Goal: Use online tool/utility: Utilize a website feature to perform a specific function

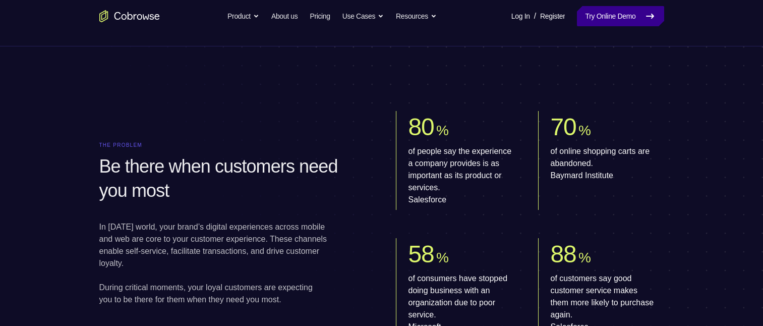
scroll to position [454, 0]
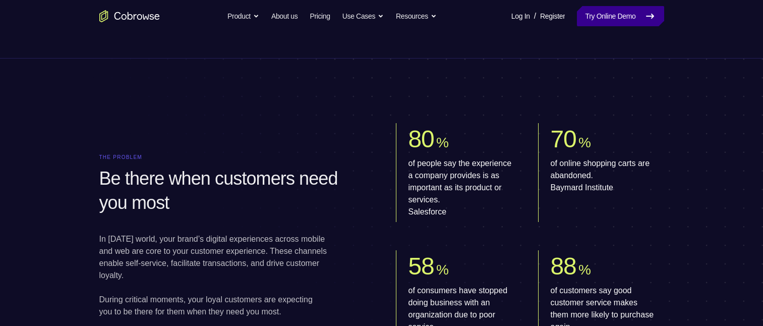
click at [615, 20] on link "Try Online Demo" at bounding box center [620, 16] width 87 height 20
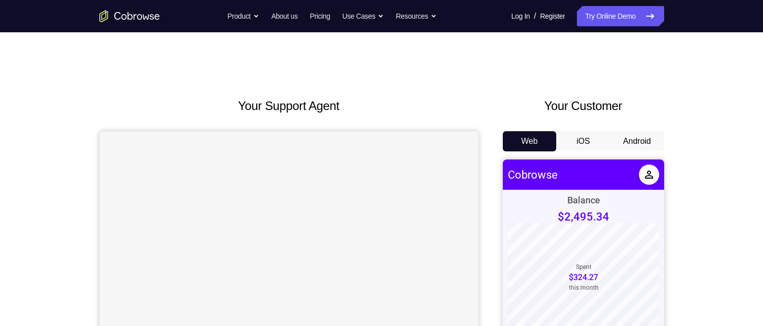
click at [628, 137] on button "Android" at bounding box center [637, 141] width 54 height 20
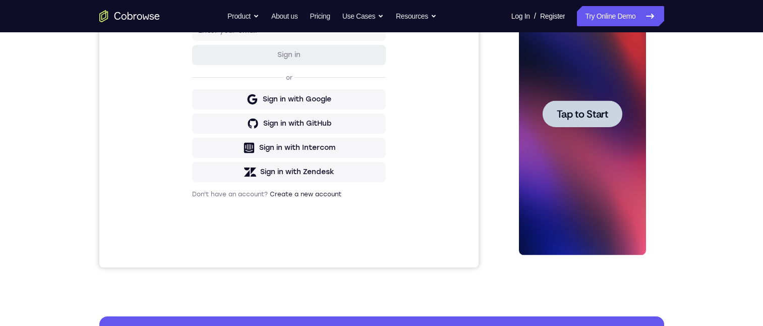
click at [585, 114] on span "Tap to Start" at bounding box center [581, 114] width 51 height 10
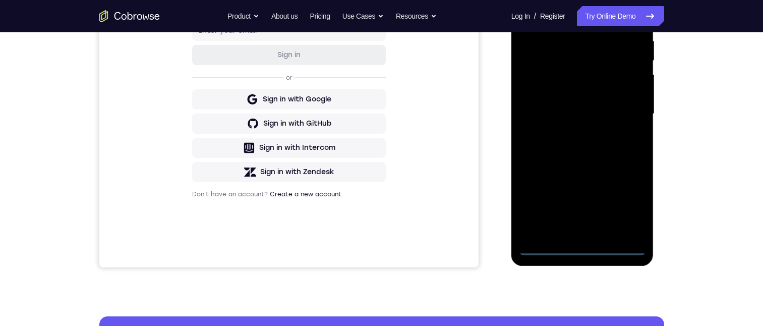
click at [546, 244] on div at bounding box center [582, 114] width 127 height 282
click at [541, 245] on div at bounding box center [582, 114] width 127 height 282
click at [546, 245] on div at bounding box center [582, 114] width 127 height 282
click at [571, 226] on div at bounding box center [582, 114] width 127 height 282
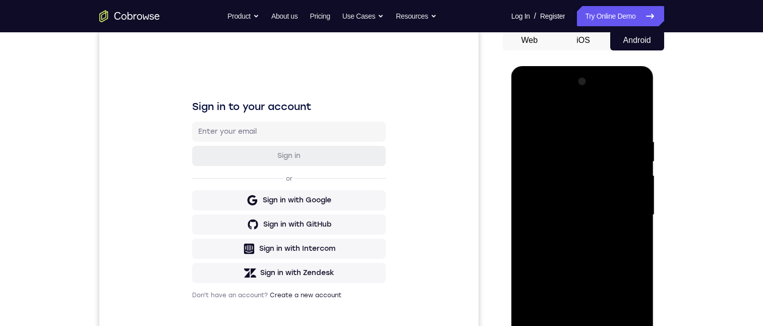
scroll to position [202, 0]
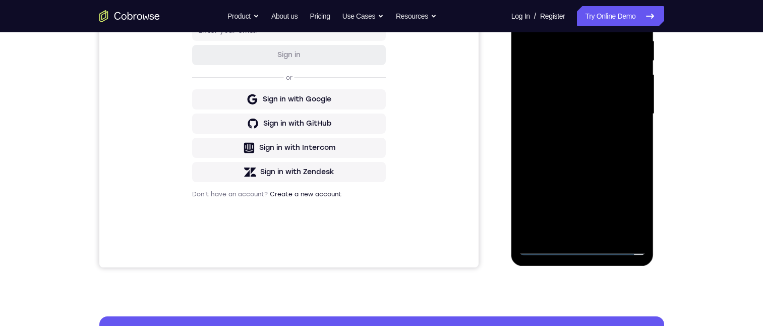
click at [635, 229] on div at bounding box center [582, 114] width 127 height 282
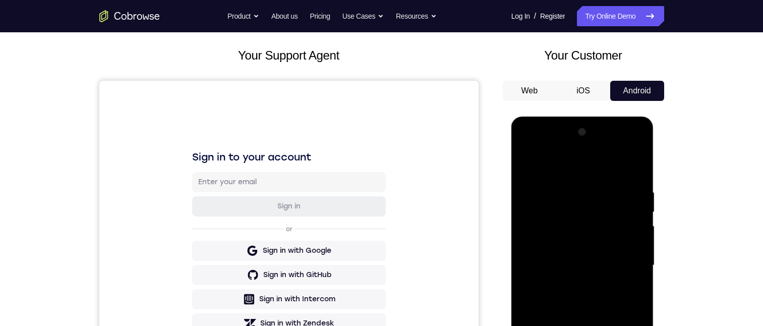
drag, startPoint x: 531, startPoint y: 208, endPoint x: 1168, endPoint y: 342, distance: 651.0
click at [531, 208] on div at bounding box center [582, 265] width 127 height 282
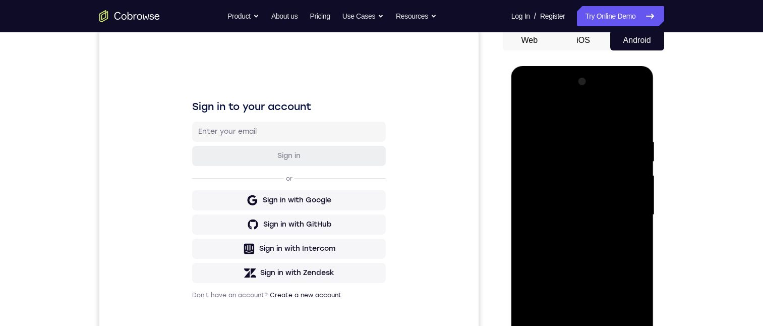
click at [589, 231] on div at bounding box center [582, 215] width 127 height 282
click at [585, 159] on div at bounding box center [582, 215] width 127 height 282
click at [613, 185] on div at bounding box center [582, 215] width 127 height 282
click at [591, 206] on div at bounding box center [582, 215] width 127 height 282
click at [561, 152] on div at bounding box center [582, 215] width 127 height 282
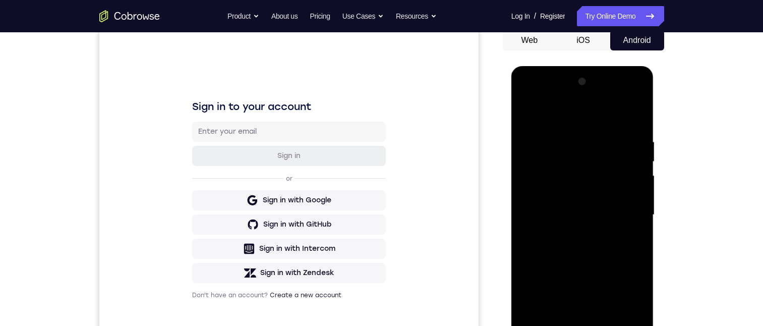
click at [524, 96] on div at bounding box center [582, 215] width 127 height 282
click at [541, 161] on div at bounding box center [582, 215] width 127 height 282
click at [538, 162] on div at bounding box center [582, 215] width 127 height 282
click at [585, 216] on div at bounding box center [582, 215] width 127 height 282
click at [599, 214] on div at bounding box center [582, 215] width 127 height 282
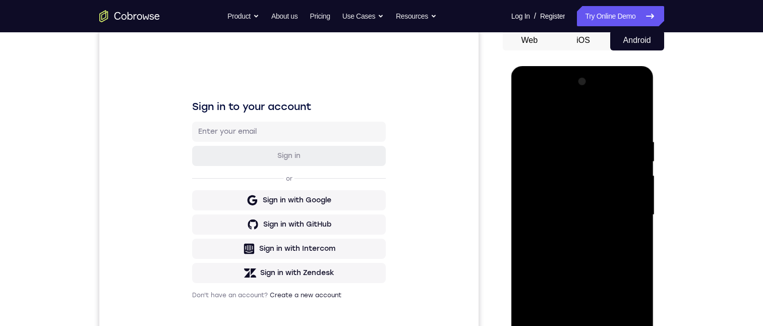
click at [599, 214] on div at bounding box center [582, 215] width 127 height 282
click at [594, 229] on div at bounding box center [582, 215] width 127 height 282
click at [526, 97] on div at bounding box center [582, 215] width 127 height 282
click at [524, 93] on div at bounding box center [582, 215] width 127 height 282
click at [550, 164] on div at bounding box center [582, 215] width 127 height 282
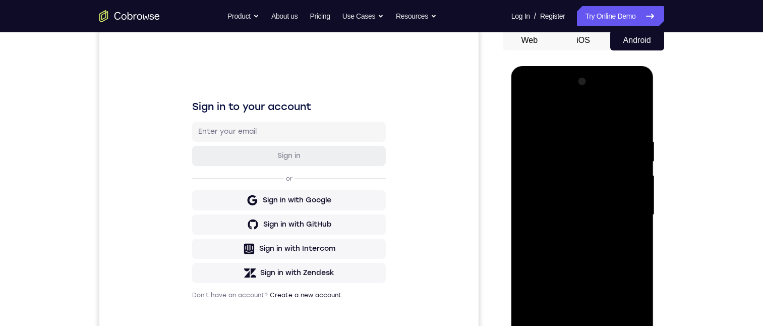
click at [542, 159] on div at bounding box center [582, 215] width 127 height 282
click at [569, 231] on div at bounding box center [582, 215] width 127 height 282
click at [558, 207] on div at bounding box center [582, 215] width 127 height 282
click at [561, 199] on div at bounding box center [582, 215] width 127 height 282
click at [558, 167] on div at bounding box center [582, 215] width 127 height 282
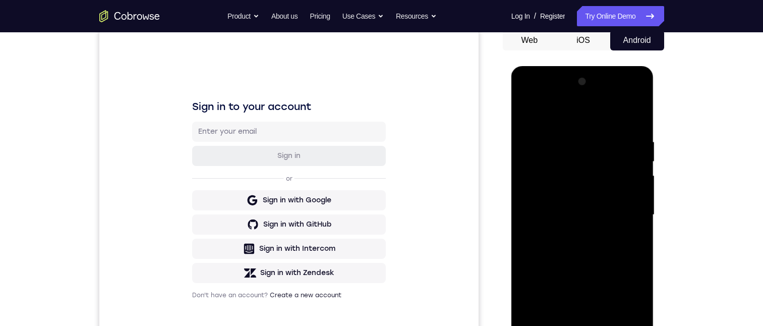
click at [558, 171] on div at bounding box center [582, 215] width 127 height 282
click at [551, 196] on div at bounding box center [582, 215] width 127 height 282
click at [556, 192] on div at bounding box center [582, 215] width 127 height 282
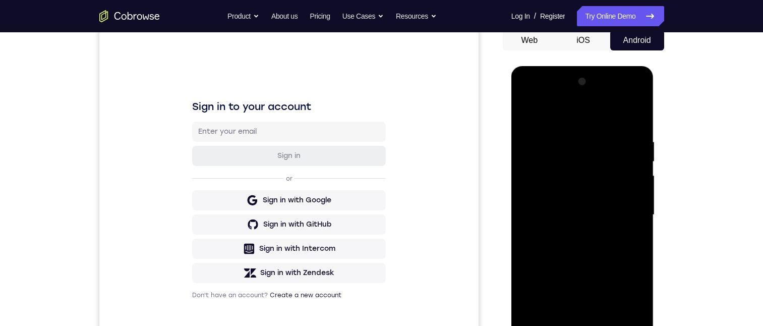
click at [548, 211] on div at bounding box center [582, 215] width 127 height 282
click at [583, 246] on div at bounding box center [582, 215] width 127 height 282
click at [606, 257] on div at bounding box center [582, 215] width 127 height 282
drag, startPoint x: 622, startPoint y: 111, endPoint x: 627, endPoint y: 115, distance: 5.4
click at [623, 111] on div at bounding box center [582, 215] width 127 height 282
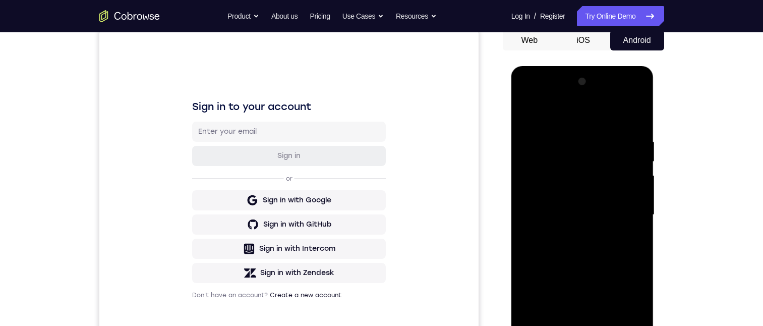
click at [627, 110] on div at bounding box center [582, 215] width 127 height 282
drag, startPoint x: 600, startPoint y: 275, endPoint x: 562, endPoint y: 249, distance: 45.0
click at [599, 275] on div at bounding box center [582, 215] width 127 height 282
click at [526, 114] on div at bounding box center [582, 215] width 127 height 282
click at [524, 110] on div at bounding box center [582, 215] width 127 height 282
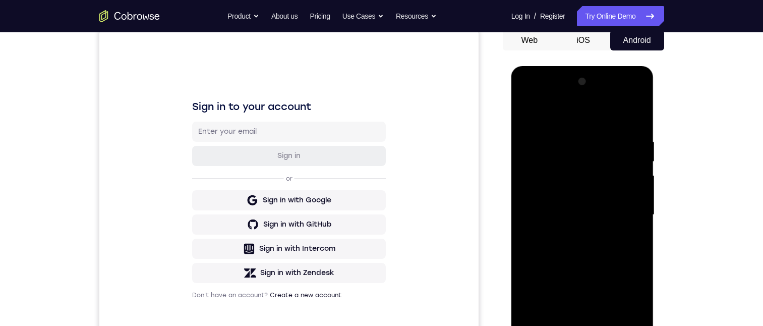
click at [601, 325] on div at bounding box center [582, 215] width 127 height 282
click at [595, 322] on div at bounding box center [582, 215] width 127 height 282
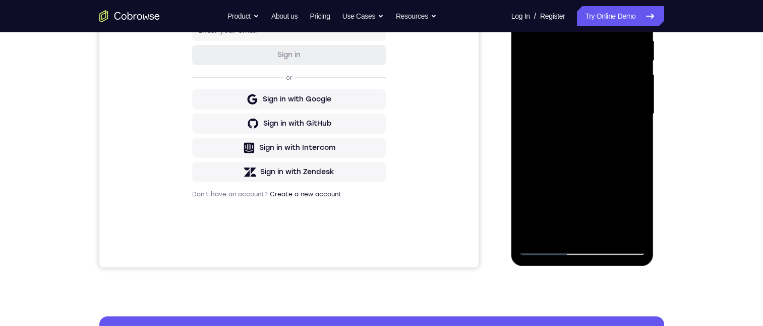
drag, startPoint x: 598, startPoint y: 219, endPoint x: 597, endPoint y: 225, distance: 6.2
click at [598, 224] on div at bounding box center [582, 114] width 127 height 282
click at [575, 227] on div at bounding box center [582, 114] width 127 height 282
click at [573, 225] on div at bounding box center [582, 114] width 127 height 282
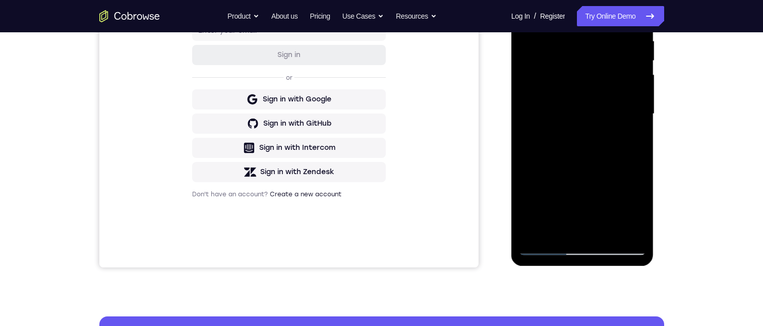
click at [573, 225] on div at bounding box center [582, 114] width 127 height 282
click at [573, 224] on div at bounding box center [582, 114] width 127 height 282
click at [586, 226] on div at bounding box center [582, 114] width 127 height 282
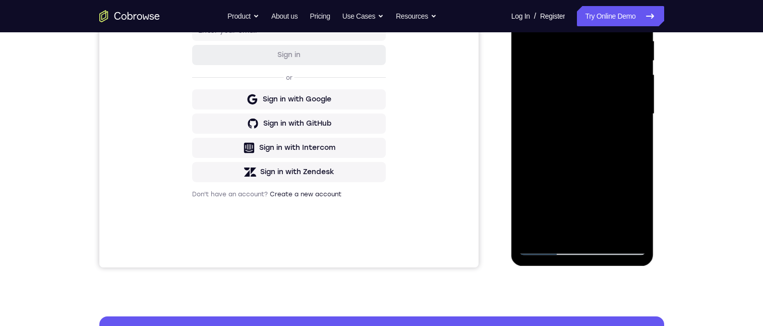
click at [585, 224] on div at bounding box center [582, 114] width 127 height 282
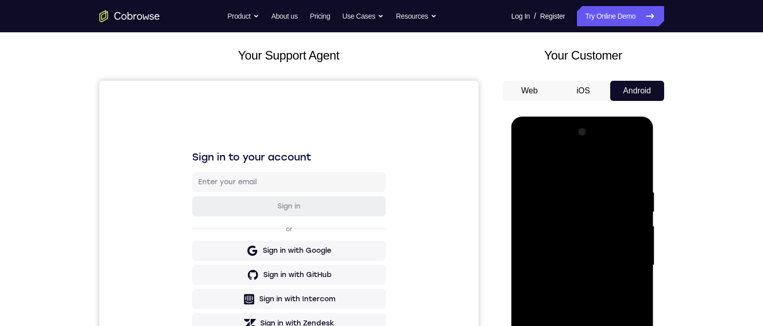
click at [528, 146] on div at bounding box center [582, 265] width 127 height 282
click at [524, 147] on div at bounding box center [582, 265] width 127 height 282
click at [536, 211] on div at bounding box center [582, 265] width 127 height 282
click at [536, 212] on div at bounding box center [582, 265] width 127 height 282
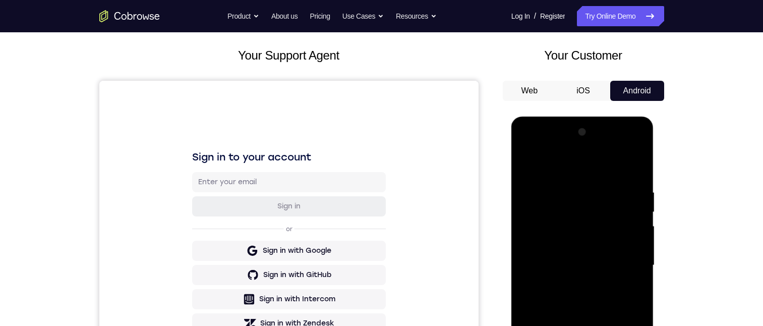
click at [572, 285] on div at bounding box center [582, 265] width 127 height 282
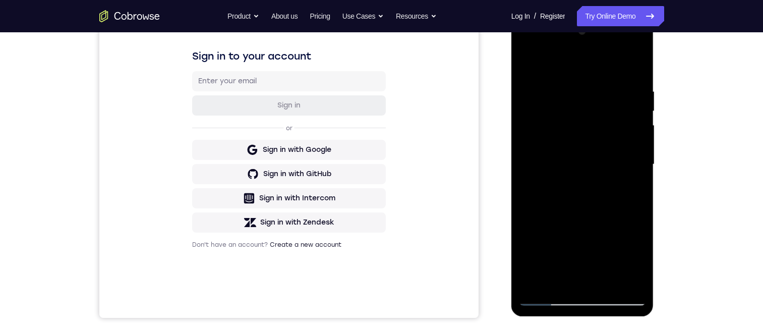
click at [556, 152] on div at bounding box center [582, 164] width 127 height 282
click at [593, 273] on div at bounding box center [582, 164] width 127 height 282
click at [577, 197] on div at bounding box center [582, 164] width 127 height 282
click at [581, 198] on div at bounding box center [582, 164] width 127 height 282
click at [587, 222] on div at bounding box center [582, 164] width 127 height 282
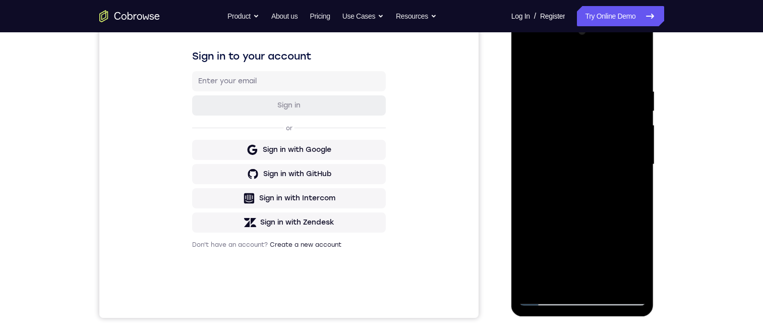
click at [587, 222] on div at bounding box center [582, 164] width 127 height 282
click at [583, 218] on div at bounding box center [582, 164] width 127 height 282
click at [582, 218] on div at bounding box center [582, 164] width 127 height 282
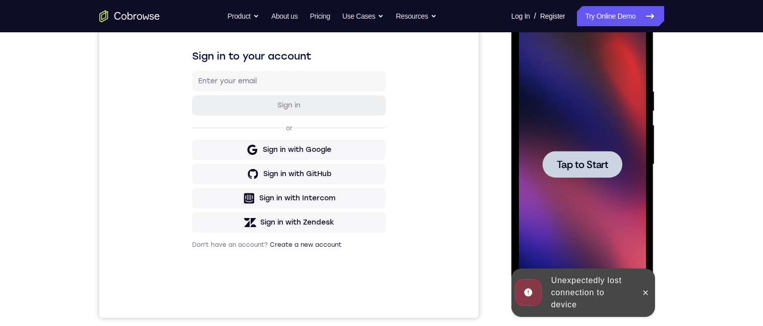
click at [587, 159] on span "Tap to Start" at bounding box center [581, 164] width 51 height 10
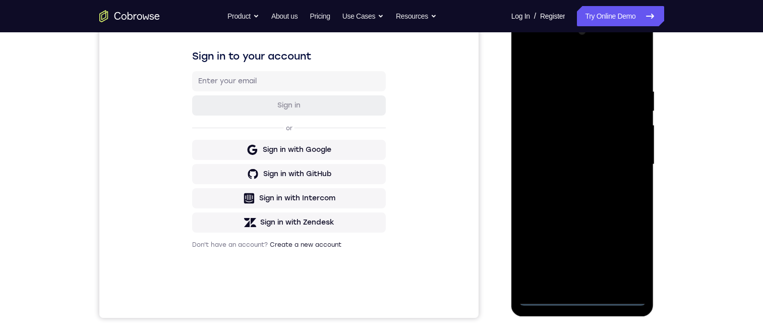
click at [542, 295] on div at bounding box center [582, 164] width 127 height 282
click at [548, 298] on div at bounding box center [582, 164] width 127 height 282
click at [546, 278] on div at bounding box center [582, 164] width 127 height 282
click at [565, 46] on div at bounding box center [582, 164] width 127 height 282
click at [599, 143] on div at bounding box center [582, 164] width 127 height 282
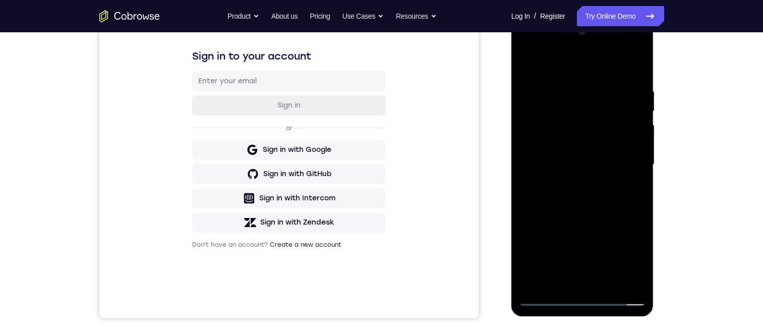
drag, startPoint x: 1269, startPoint y: 233, endPoint x: 599, endPoint y: 147, distance: 675.4
click at [548, 299] on div at bounding box center [582, 164] width 127 height 282
click at [545, 293] on div at bounding box center [582, 164] width 127 height 282
click at [550, 276] on div at bounding box center [582, 164] width 127 height 282
click at [634, 280] on div at bounding box center [582, 164] width 127 height 282
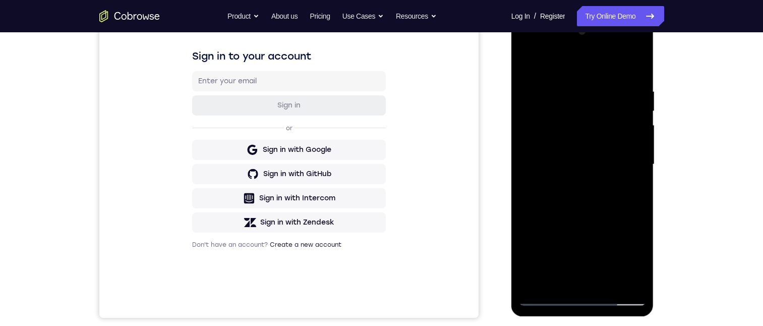
click at [538, 138] on div at bounding box center [582, 164] width 127 height 282
click at [532, 165] on div at bounding box center [582, 164] width 127 height 282
click at [532, 170] on div at bounding box center [582, 164] width 127 height 282
click at [539, 138] on div at bounding box center [582, 164] width 127 height 282
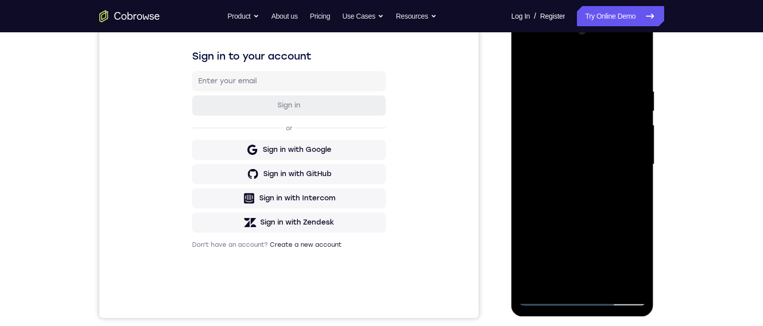
click at [539, 138] on div at bounding box center [582, 164] width 127 height 282
click at [535, 138] on div at bounding box center [582, 164] width 127 height 282
click at [534, 138] on div at bounding box center [582, 164] width 127 height 282
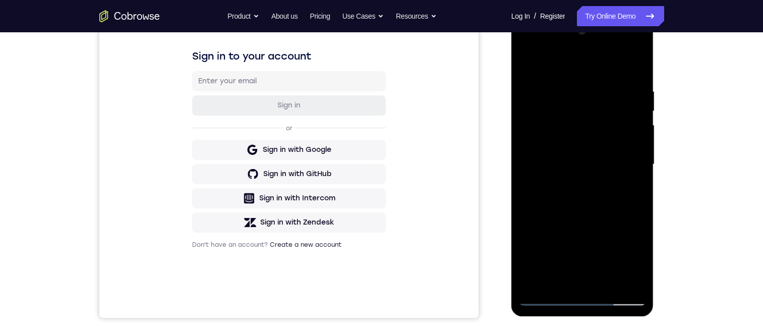
click at [534, 138] on div at bounding box center [582, 164] width 127 height 282
click at [572, 184] on div at bounding box center [582, 164] width 127 height 282
click at [575, 153] on div at bounding box center [582, 164] width 127 height 282
click at [551, 142] on div at bounding box center [582, 164] width 127 height 282
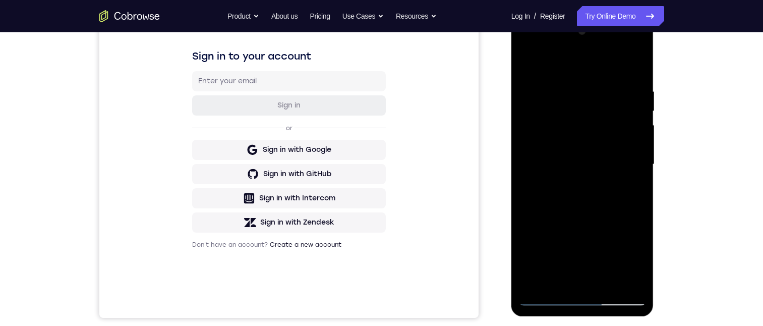
click at [555, 141] on div at bounding box center [582, 164] width 127 height 282
click at [580, 164] on div at bounding box center [582, 164] width 127 height 282
click at [586, 197] on div at bounding box center [582, 164] width 127 height 282
click at [585, 225] on div at bounding box center [582, 164] width 127 height 282
click at [594, 223] on div at bounding box center [582, 164] width 127 height 282
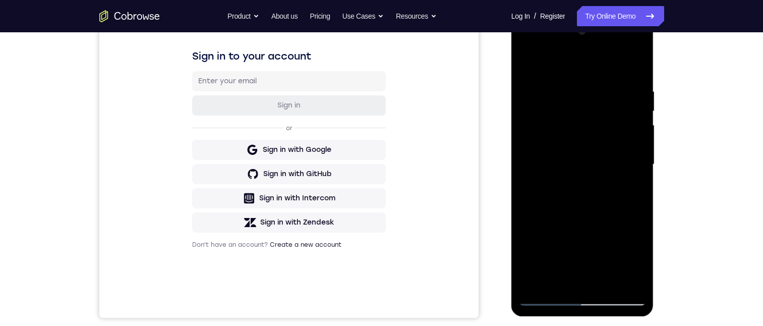
click at [630, 113] on div at bounding box center [582, 164] width 127 height 282
click at [586, 158] on div at bounding box center [582, 164] width 127 height 282
click at [575, 159] on div at bounding box center [582, 164] width 127 height 282
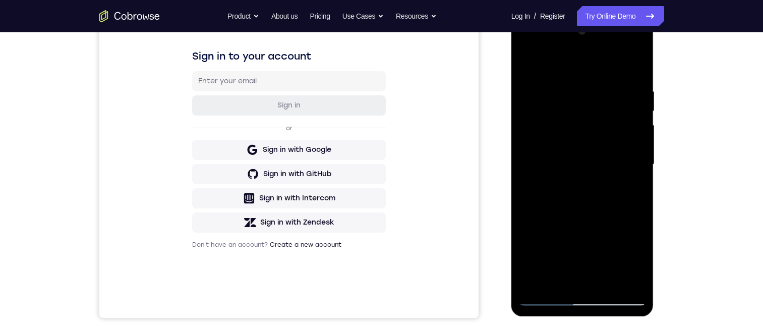
click at [575, 159] on div at bounding box center [582, 164] width 127 height 282
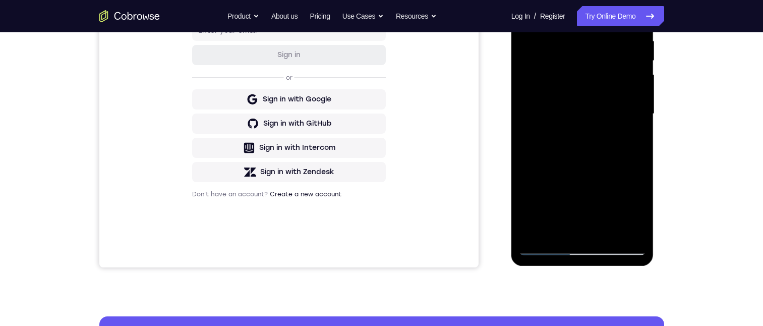
scroll to position [50, 0]
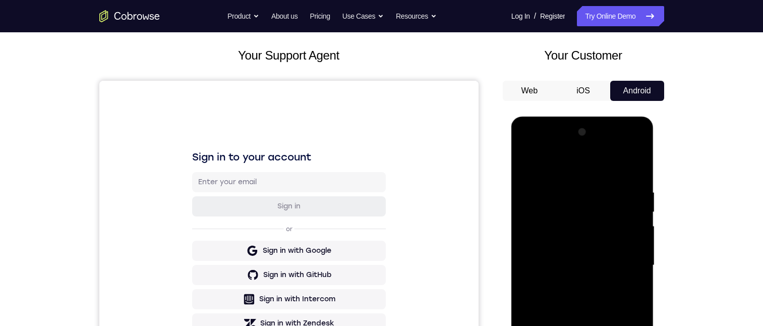
click at [637, 145] on div at bounding box center [582, 265] width 127 height 282
click at [546, 294] on div at bounding box center [582, 265] width 127 height 282
click at [543, 284] on div at bounding box center [582, 265] width 127 height 282
click at [633, 211] on div at bounding box center [582, 265] width 127 height 282
click at [633, 213] on div at bounding box center [582, 265] width 127 height 282
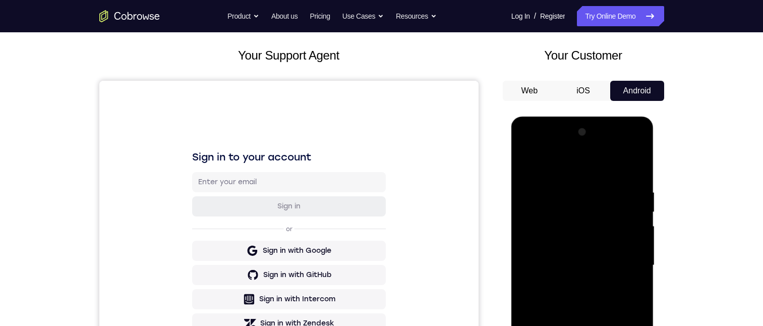
click at [524, 161] on div at bounding box center [582, 265] width 127 height 282
click at [555, 285] on div at bounding box center [582, 265] width 127 height 282
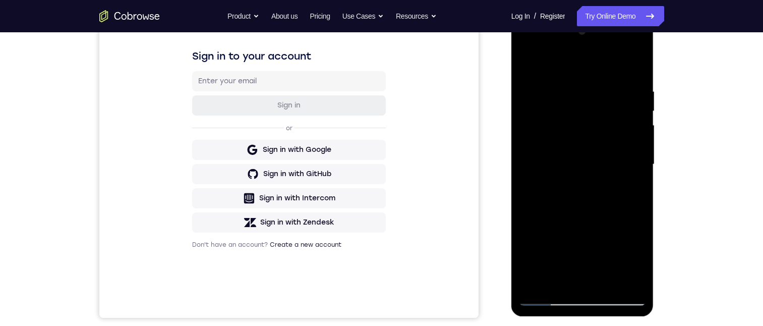
click at [595, 226] on div at bounding box center [582, 164] width 127 height 282
click at [595, 225] on div at bounding box center [582, 164] width 127 height 282
click at [540, 95] on div at bounding box center [582, 164] width 127 height 282
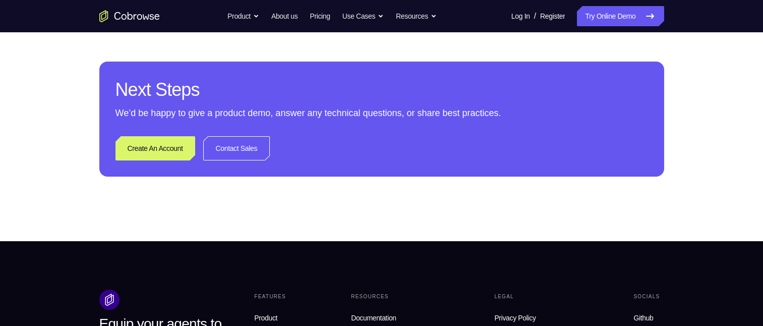
scroll to position [605, 0]
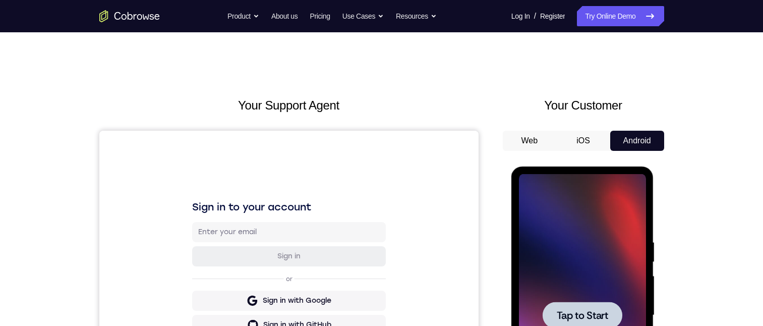
scroll to position [50, 0]
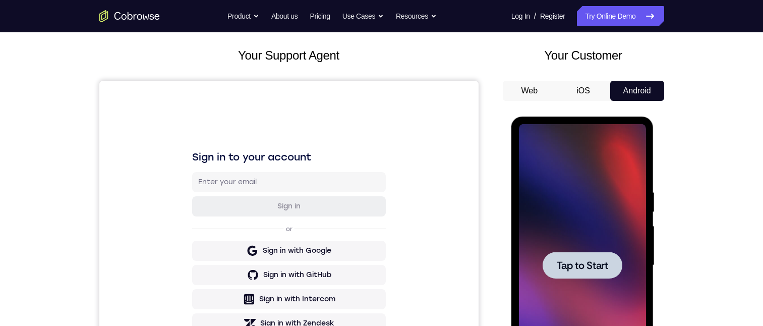
click at [588, 262] on span "Tap to Start" at bounding box center [581, 265] width 51 height 10
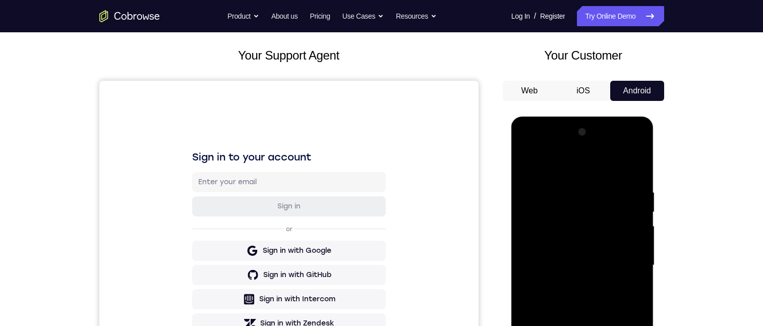
scroll to position [151, 0]
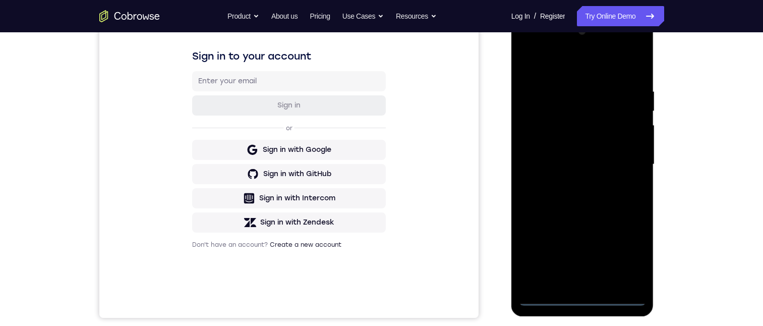
click at [545, 296] on div at bounding box center [582, 164] width 127 height 282
click at [546, 295] on div at bounding box center [582, 164] width 127 height 282
click at [562, 274] on div at bounding box center [582, 164] width 127 height 282
click at [537, 75] on div at bounding box center [582, 164] width 127 height 282
click at [587, 173] on div at bounding box center [582, 164] width 127 height 282
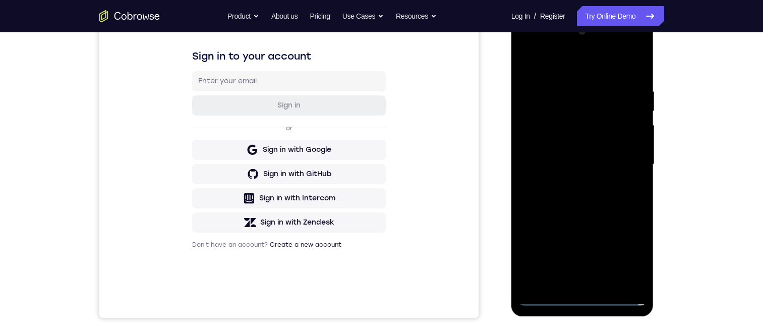
click at [587, 173] on div at bounding box center [582, 164] width 127 height 282
click at [575, 280] on div at bounding box center [582, 164] width 127 height 282
click at [554, 124] on div at bounding box center [582, 164] width 127 height 282
click at [543, 296] on div at bounding box center [582, 164] width 127 height 282
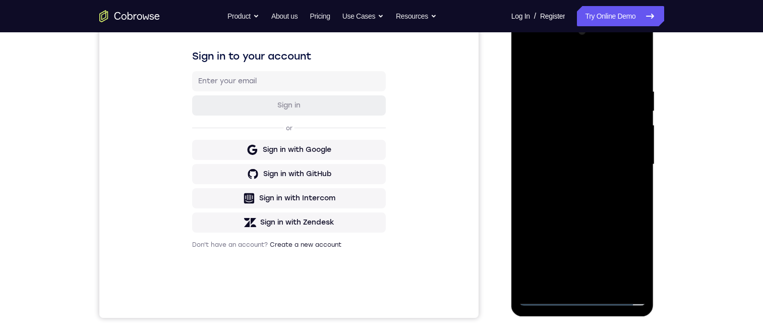
click at [585, 276] on div at bounding box center [582, 164] width 127 height 282
click at [624, 170] on div at bounding box center [582, 164] width 127 height 282
click at [592, 129] on div at bounding box center [582, 164] width 127 height 282
click at [579, 127] on div at bounding box center [582, 164] width 127 height 282
click at [565, 94] on div at bounding box center [582, 164] width 127 height 282
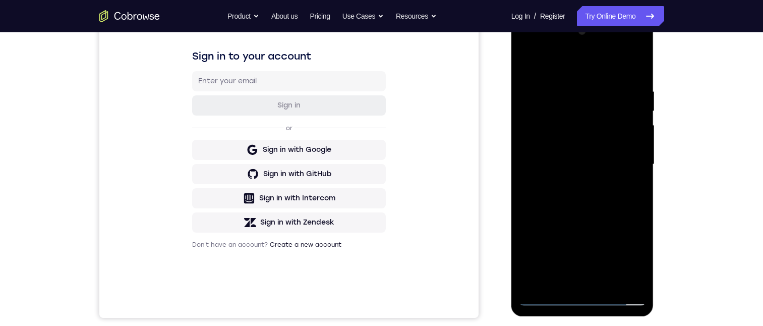
click at [573, 124] on div at bounding box center [582, 164] width 127 height 282
click at [574, 126] on div at bounding box center [582, 164] width 127 height 282
click at [623, 185] on div at bounding box center [582, 164] width 127 height 282
drag, startPoint x: 536, startPoint y: 108, endPoint x: 540, endPoint y: 112, distance: 6.1
click at [537, 108] on div at bounding box center [582, 164] width 127 height 282
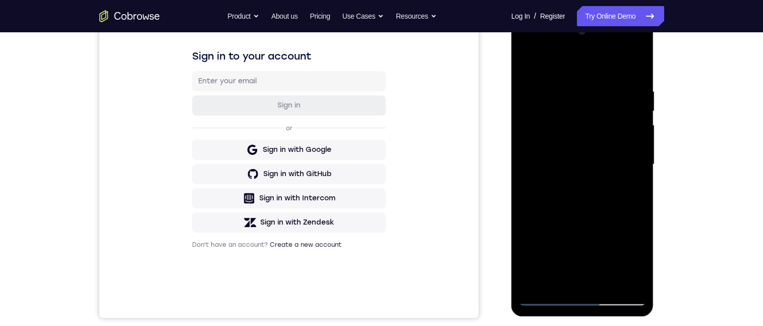
click at [530, 131] on div at bounding box center [582, 164] width 127 height 282
click at [628, 273] on div at bounding box center [582, 164] width 127 height 282
click at [634, 276] on div at bounding box center [582, 164] width 127 height 282
click at [624, 278] on div at bounding box center [582, 164] width 127 height 282
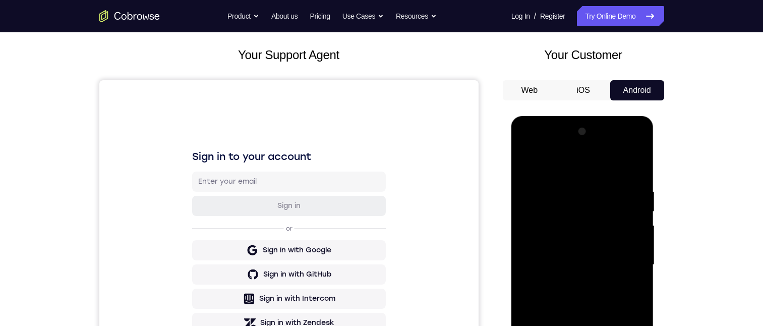
scroll to position [101, 0]
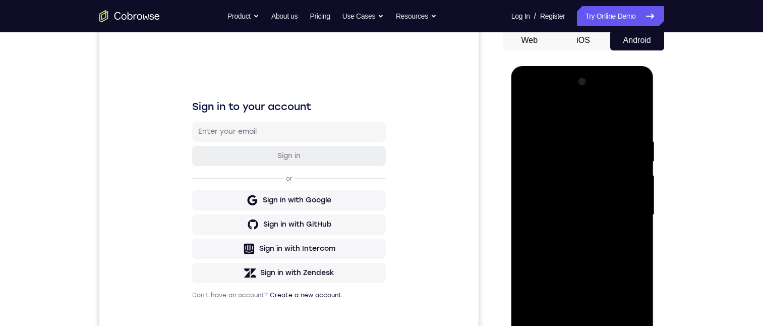
click at [625, 248] on div at bounding box center [582, 215] width 127 height 282
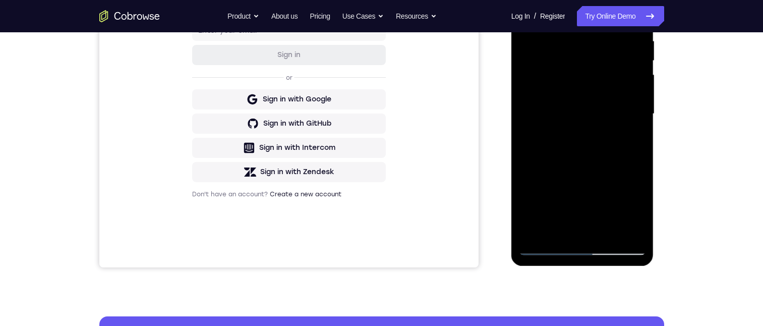
click at [544, 244] on div at bounding box center [582, 114] width 127 height 282
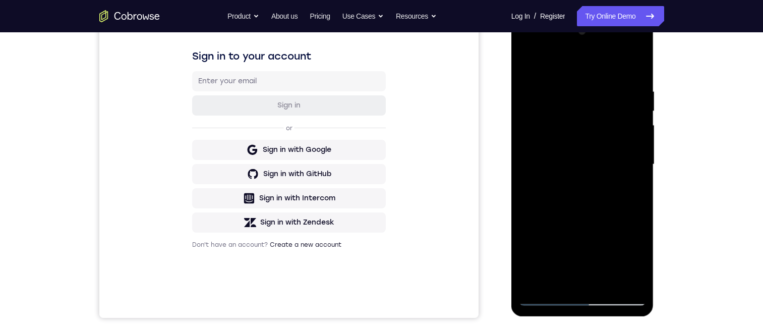
click at [613, 297] on div at bounding box center [582, 164] width 127 height 282
click at [583, 296] on div at bounding box center [582, 164] width 127 height 282
click at [571, 276] on div at bounding box center [582, 164] width 127 height 282
click at [569, 253] on div at bounding box center [582, 164] width 127 height 282
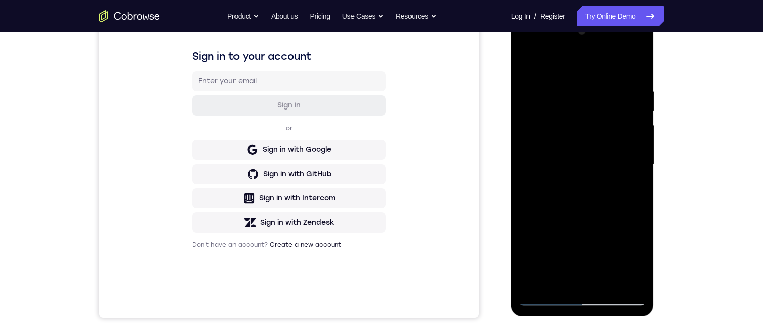
click at [540, 296] on div at bounding box center [582, 164] width 127 height 282
click at [544, 294] on div at bounding box center [582, 164] width 127 height 282
click at [546, 296] on div at bounding box center [582, 164] width 127 height 282
click at [545, 296] on div at bounding box center [582, 164] width 127 height 282
click at [544, 296] on div at bounding box center [582, 164] width 127 height 282
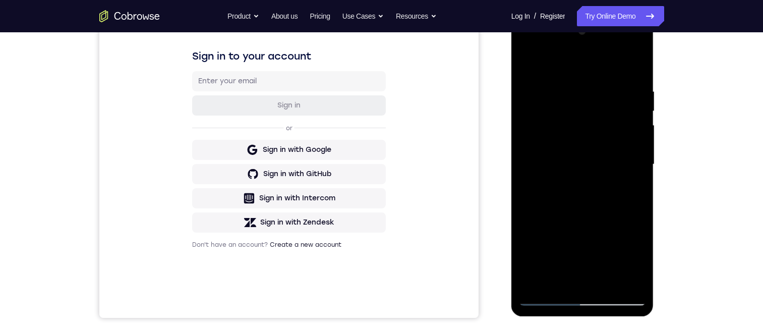
click at [571, 249] on div at bounding box center [582, 164] width 127 height 282
click at [560, 276] on div at bounding box center [582, 164] width 127 height 282
click at [560, 271] on div at bounding box center [582, 164] width 127 height 282
click at [560, 270] on div at bounding box center [582, 164] width 127 height 282
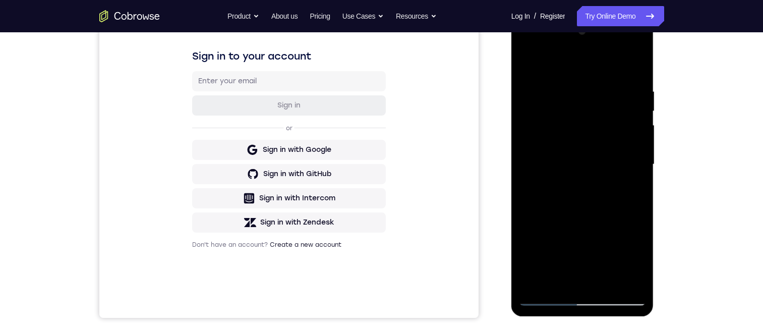
click at [560, 269] on div at bounding box center [582, 164] width 127 height 282
click at [621, 278] on div at bounding box center [582, 164] width 127 height 282
click at [528, 277] on div at bounding box center [582, 164] width 127 height 282
click at [578, 79] on div at bounding box center [582, 164] width 127 height 282
click at [633, 276] on div at bounding box center [582, 164] width 127 height 282
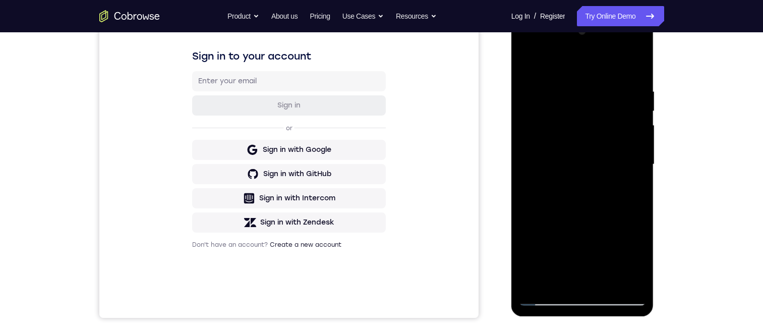
click at [632, 189] on div at bounding box center [582, 164] width 127 height 282
click at [587, 191] on div at bounding box center [582, 164] width 127 height 282
click at [577, 186] on div at bounding box center [582, 164] width 127 height 282
click at [577, 187] on div at bounding box center [582, 164] width 127 height 282
click at [637, 189] on div at bounding box center [582, 164] width 127 height 282
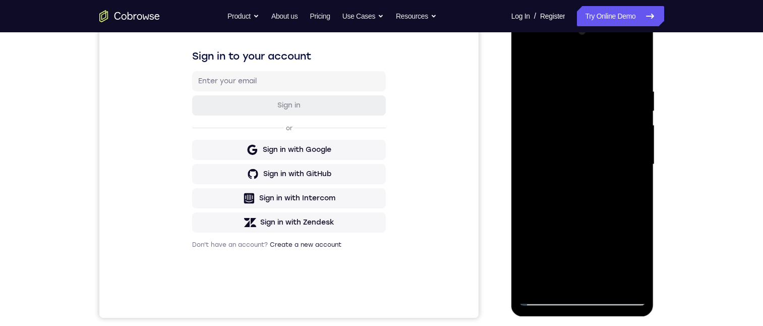
click at [523, 47] on div at bounding box center [582, 164] width 127 height 282
click at [547, 296] on div at bounding box center [582, 164] width 127 height 282
click at [546, 296] on div at bounding box center [582, 164] width 127 height 282
click at [542, 251] on div at bounding box center [582, 164] width 127 height 282
click at [630, 244] on div at bounding box center [582, 164] width 127 height 282
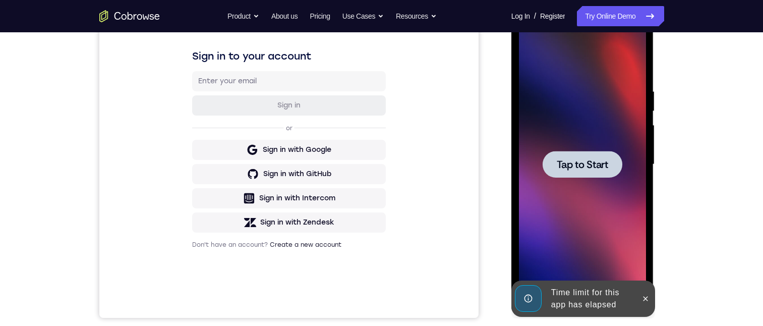
click at [569, 167] on span "Tap to Start" at bounding box center [581, 164] width 51 height 10
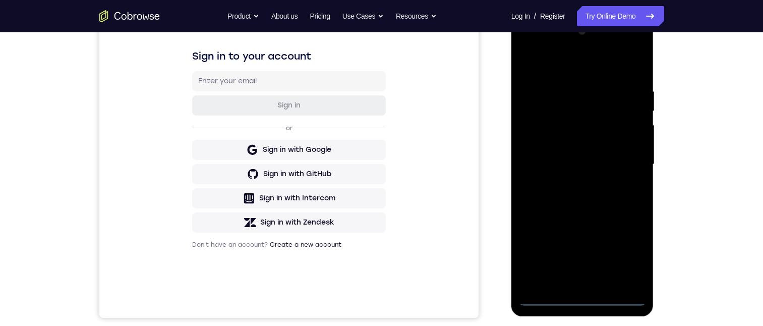
click at [544, 293] on div at bounding box center [582, 164] width 127 height 282
click at [545, 299] on div at bounding box center [582, 164] width 127 height 282
click at [542, 296] on div at bounding box center [582, 164] width 127 height 282
click at [538, 256] on div at bounding box center [582, 164] width 127 height 282
click at [632, 243] on div at bounding box center [582, 164] width 127 height 282
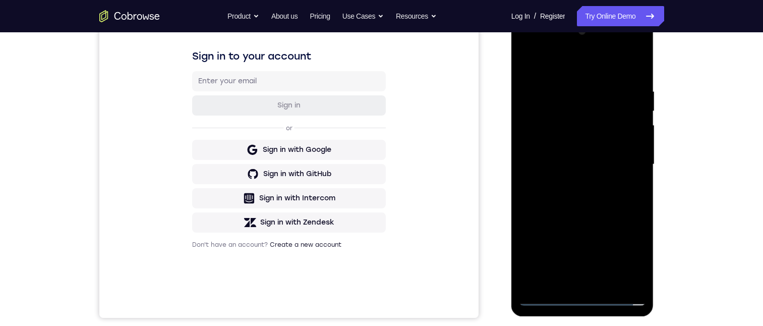
click at [578, 273] on div at bounding box center [582, 164] width 127 height 282
click at [579, 267] on div at bounding box center [582, 164] width 127 height 282
click at [629, 245] on div at bounding box center [582, 164] width 127 height 282
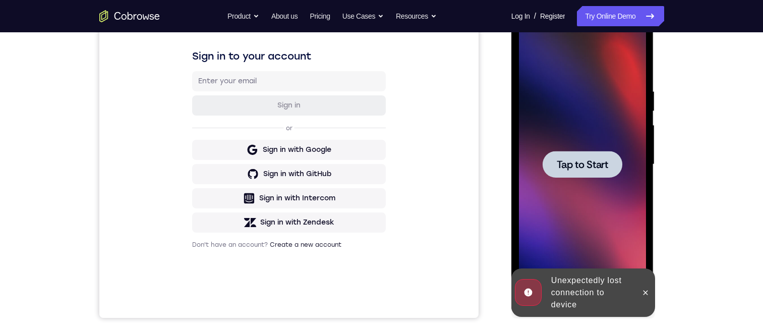
click at [568, 156] on div at bounding box center [582, 164] width 80 height 27
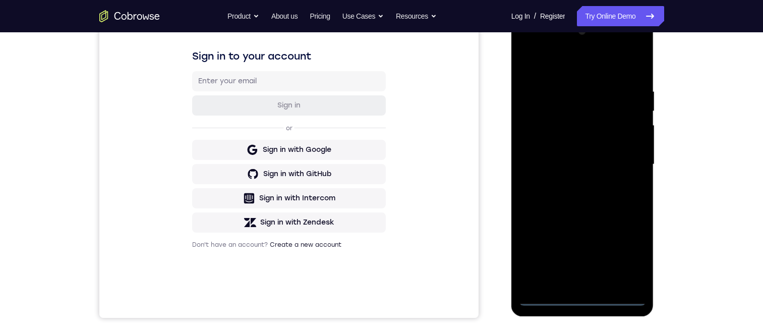
click at [546, 297] on div at bounding box center [582, 164] width 127 height 282
click at [543, 296] on div at bounding box center [582, 164] width 127 height 282
click at [537, 256] on div at bounding box center [582, 164] width 127 height 282
click at [633, 248] on div at bounding box center [582, 164] width 127 height 282
click at [587, 276] on div at bounding box center [582, 164] width 127 height 282
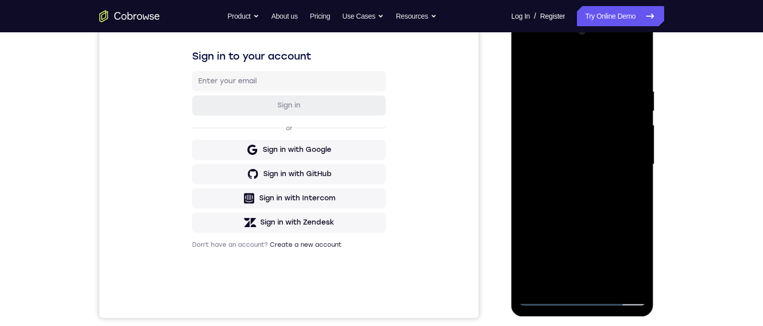
scroll to position [50, 0]
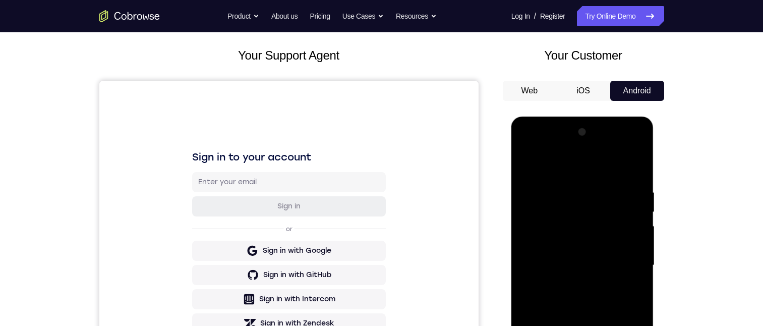
click at [620, 248] on div at bounding box center [582, 265] width 127 height 282
click at [696, 89] on div "Your Support Agent Your Customer Web iOS Android Next Steps We’d be happy to gi…" at bounding box center [381, 314] width 645 height 665
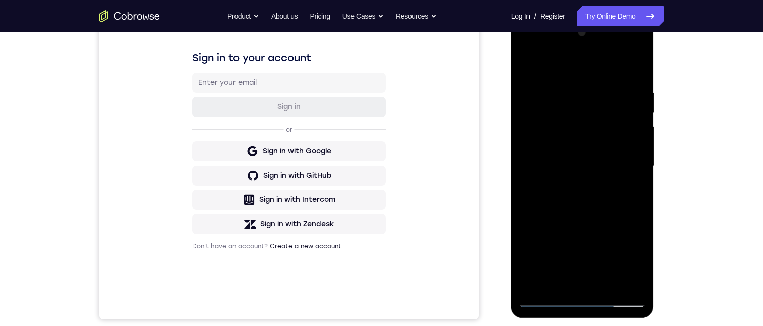
scroll to position [151, 0]
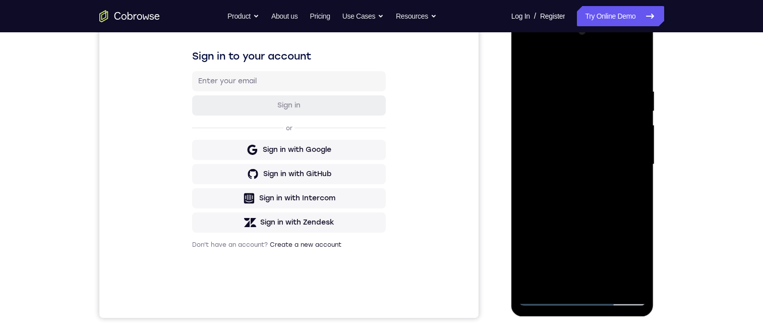
click at [587, 268] on div at bounding box center [582, 164] width 127 height 282
click at [628, 280] on div at bounding box center [582, 164] width 127 height 282
click at [630, 276] on div at bounding box center [582, 164] width 127 height 282
click at [632, 254] on div at bounding box center [582, 164] width 127 height 282
click at [620, 256] on div at bounding box center [582, 164] width 127 height 282
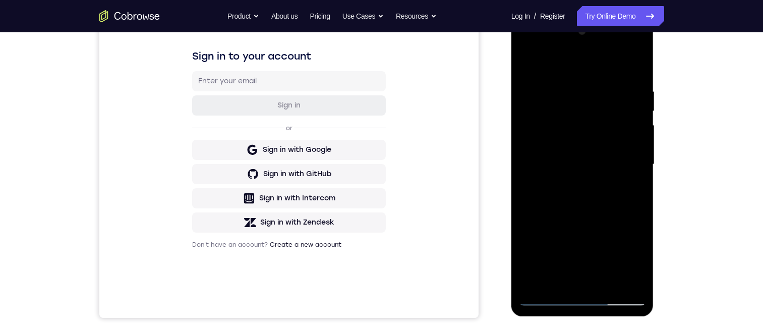
click at [626, 254] on div at bounding box center [582, 164] width 127 height 282
click at [626, 258] on div at bounding box center [582, 164] width 127 height 282
click at [626, 256] on div at bounding box center [582, 164] width 127 height 282
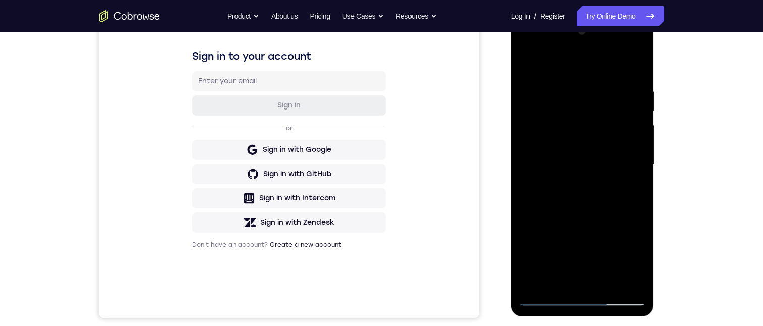
click at [626, 256] on div at bounding box center [582, 164] width 127 height 282
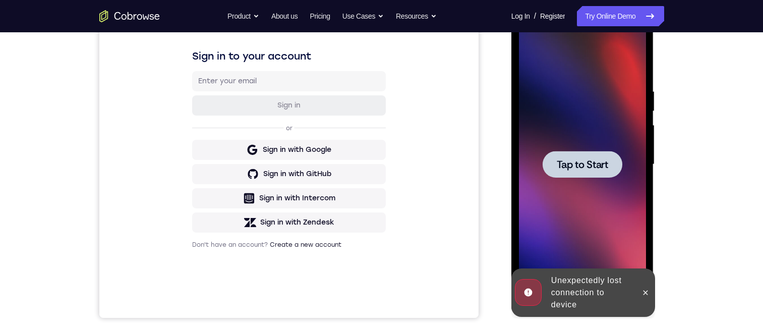
scroll to position [50, 0]
